Goal: Task Accomplishment & Management: Use online tool/utility

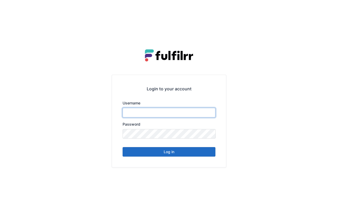
type input "******"
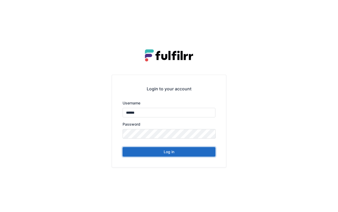
click at [161, 152] on button "Log in" at bounding box center [169, 152] width 93 height 10
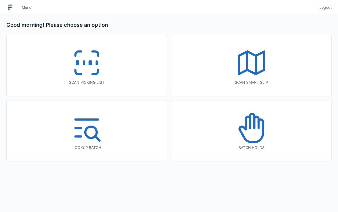
click at [88, 70] on icon at bounding box center [87, 63] width 34 height 34
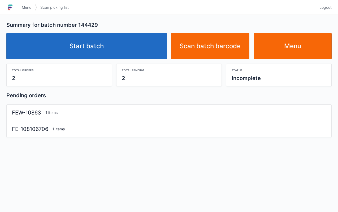
click at [74, 48] on link "Start batch" at bounding box center [86, 46] width 161 height 27
